Goal: Task Accomplishment & Management: Manage account settings

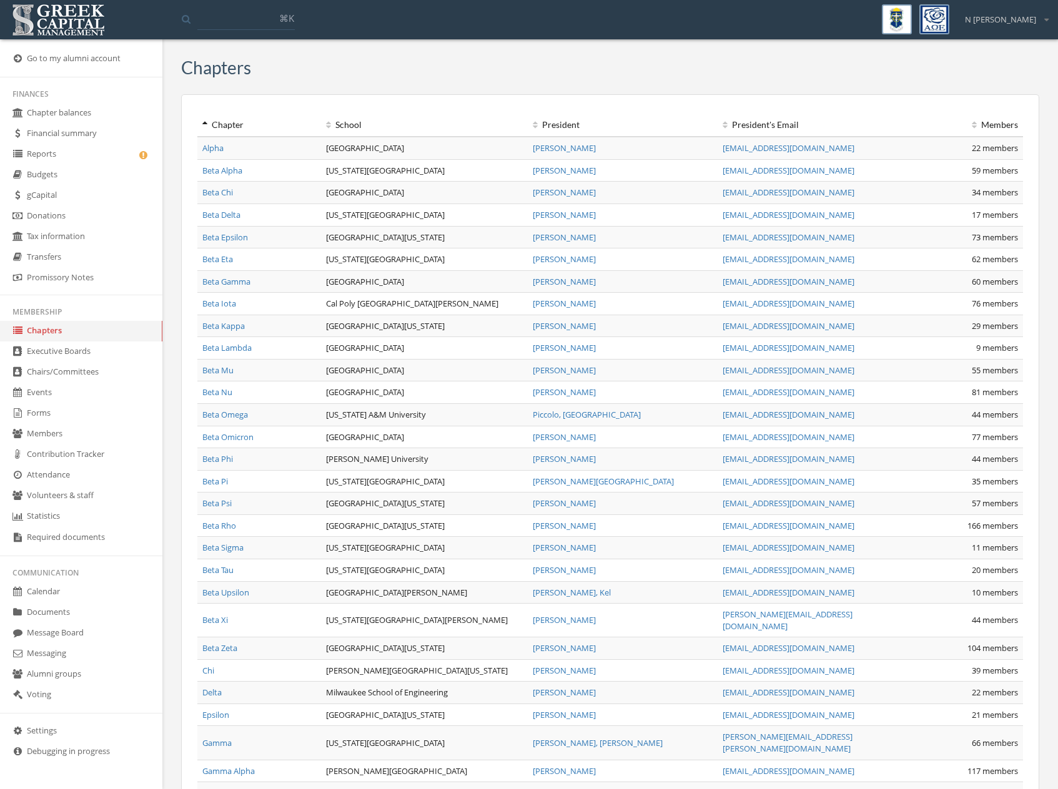
click at [69, 725] on link "Settings" at bounding box center [81, 731] width 162 height 21
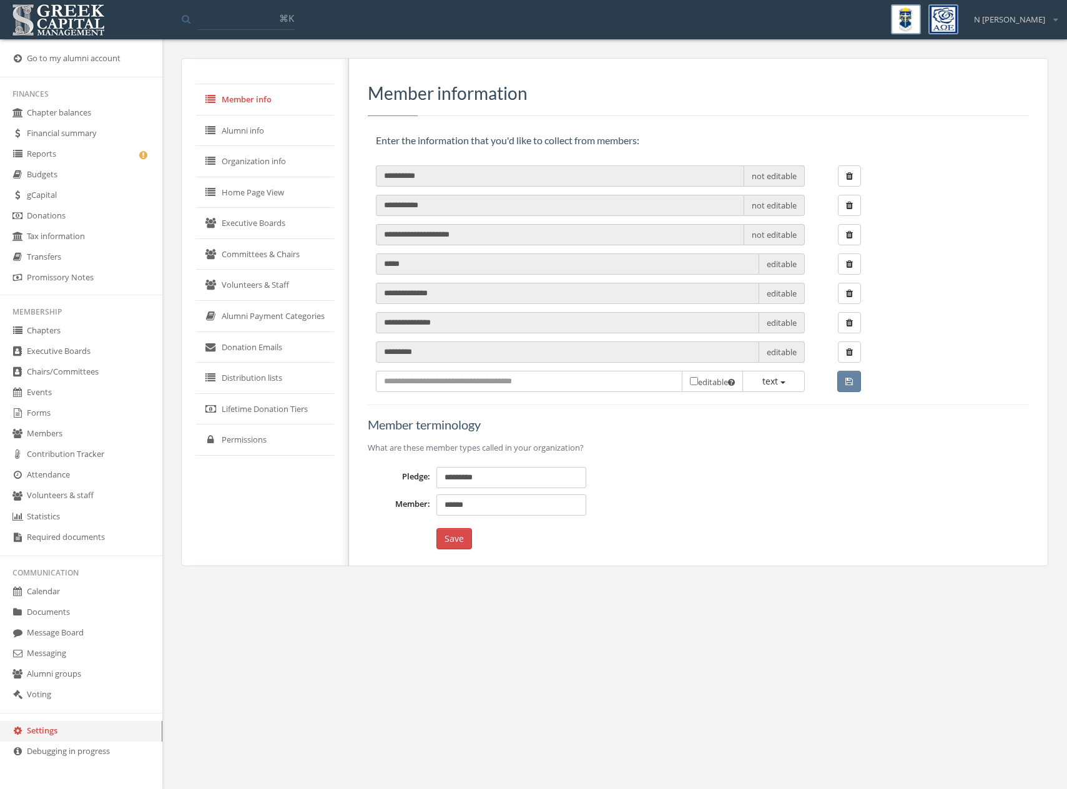
click at [253, 448] on link "Permissions" at bounding box center [265, 440] width 138 height 31
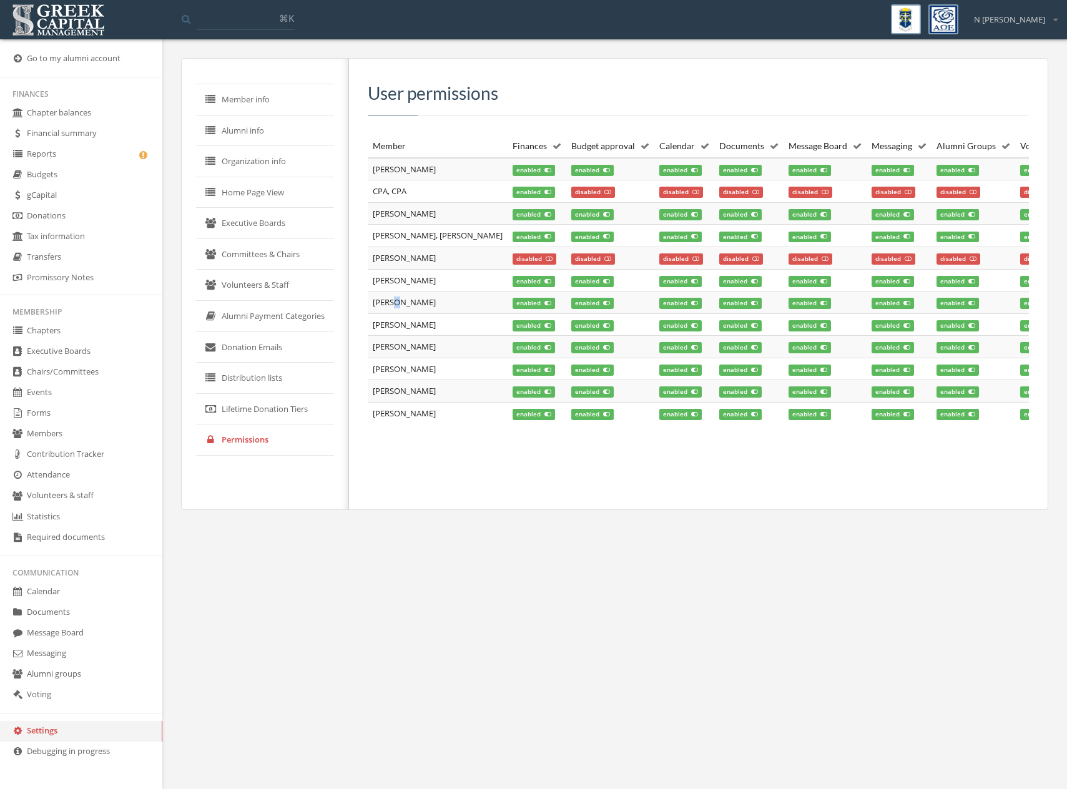
drag, startPoint x: 400, startPoint y: 298, endPoint x: 402, endPoint y: 305, distance: 7.1
click at [402, 305] on td "[PERSON_NAME]" at bounding box center [438, 303] width 140 height 22
drag, startPoint x: 385, startPoint y: 301, endPoint x: 436, endPoint y: 307, distance: 51.5
click at [436, 308] on td "[PERSON_NAME]" at bounding box center [438, 303] width 140 height 22
